Goal: Task Accomplishment & Management: Complete application form

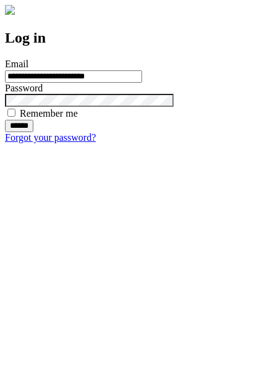
type input "**********"
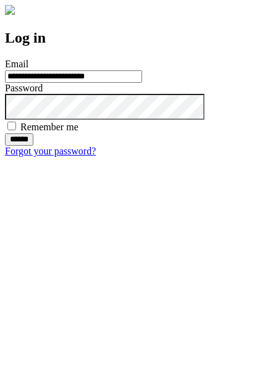
click at [33, 146] on input "******" at bounding box center [19, 139] width 28 height 12
